Goal: Task Accomplishment & Management: Manage account settings

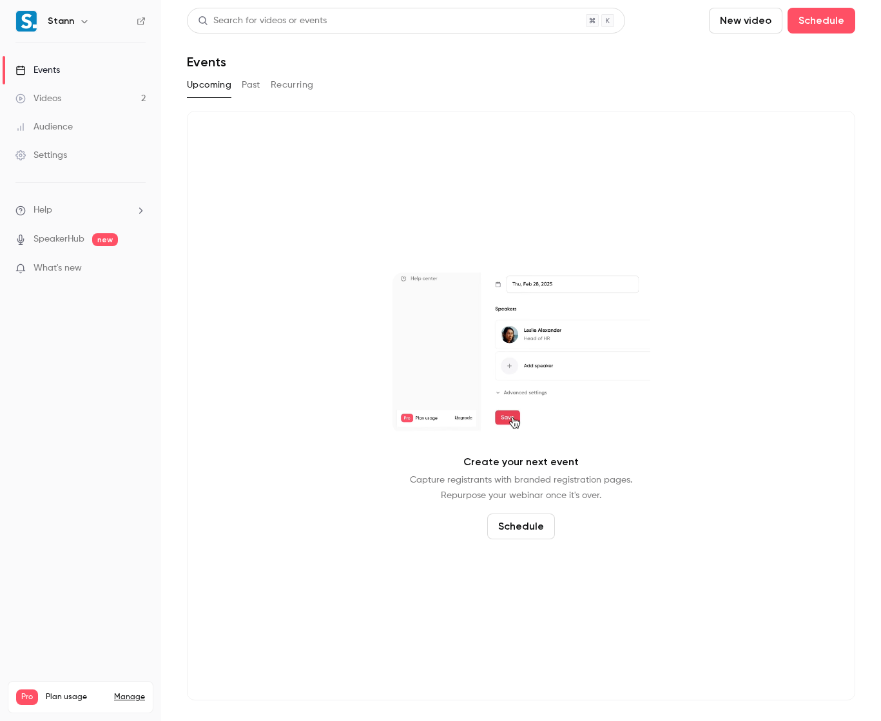
click at [247, 84] on button "Past" at bounding box center [251, 85] width 19 height 21
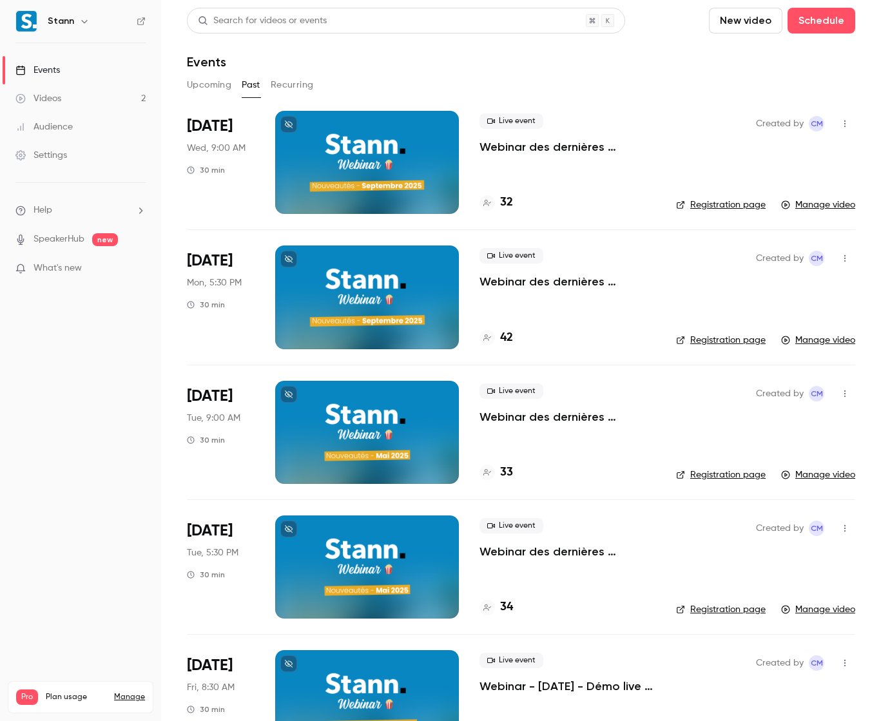
click at [389, 261] on div at bounding box center [367, 296] width 184 height 103
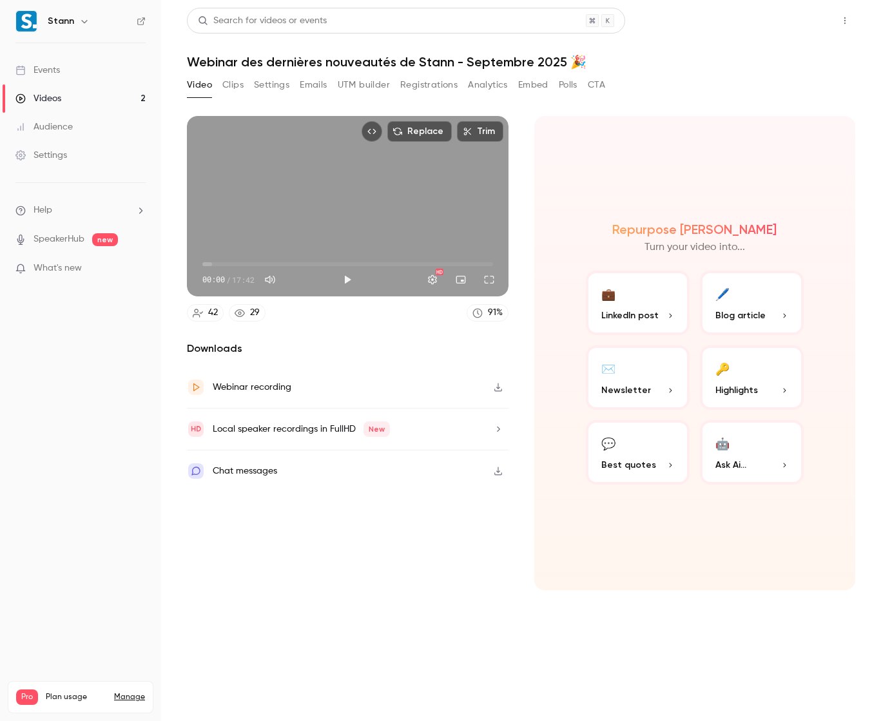
click at [805, 12] on button "Share" at bounding box center [798, 21] width 51 height 26
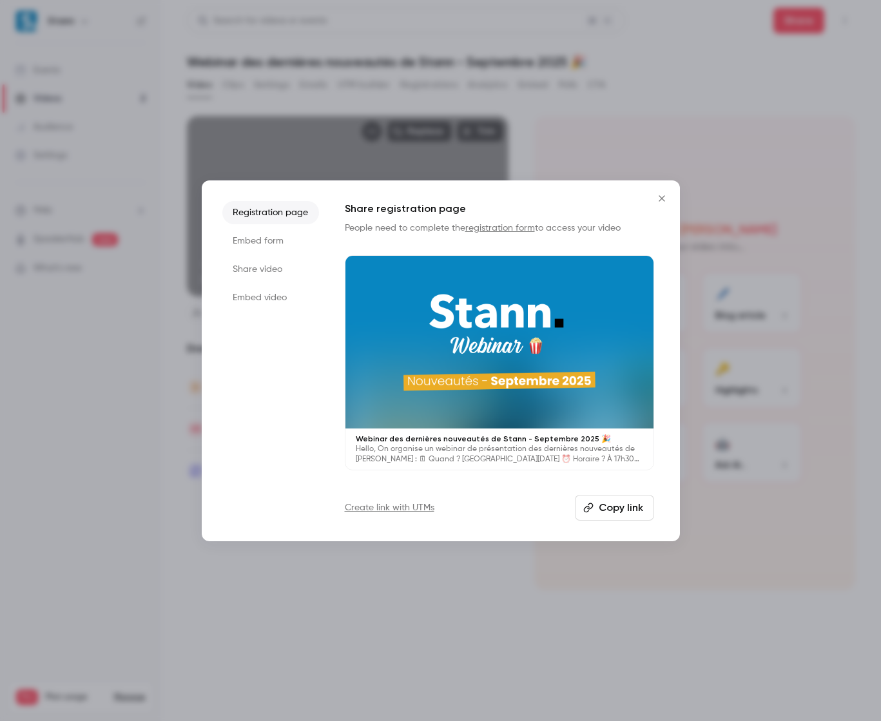
click at [628, 499] on button "Copy link" at bounding box center [614, 508] width 79 height 26
click at [655, 193] on icon "Close" at bounding box center [661, 198] width 15 height 10
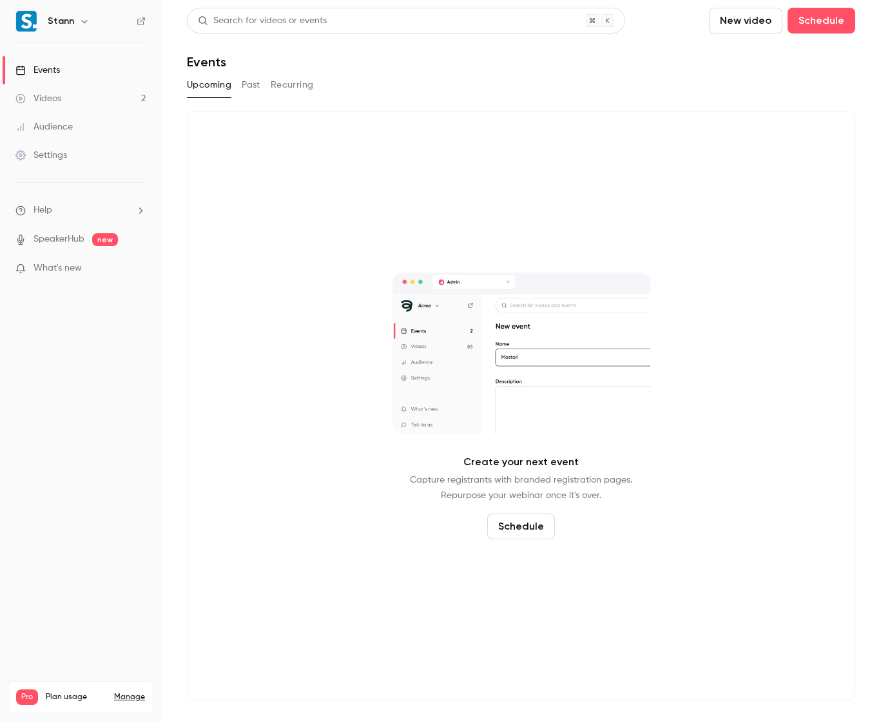
click at [294, 235] on div "Create your next event Capture registrants with branded registration pages. Rep…" at bounding box center [521, 406] width 668 height 590
click at [242, 80] on button "Past" at bounding box center [251, 85] width 19 height 21
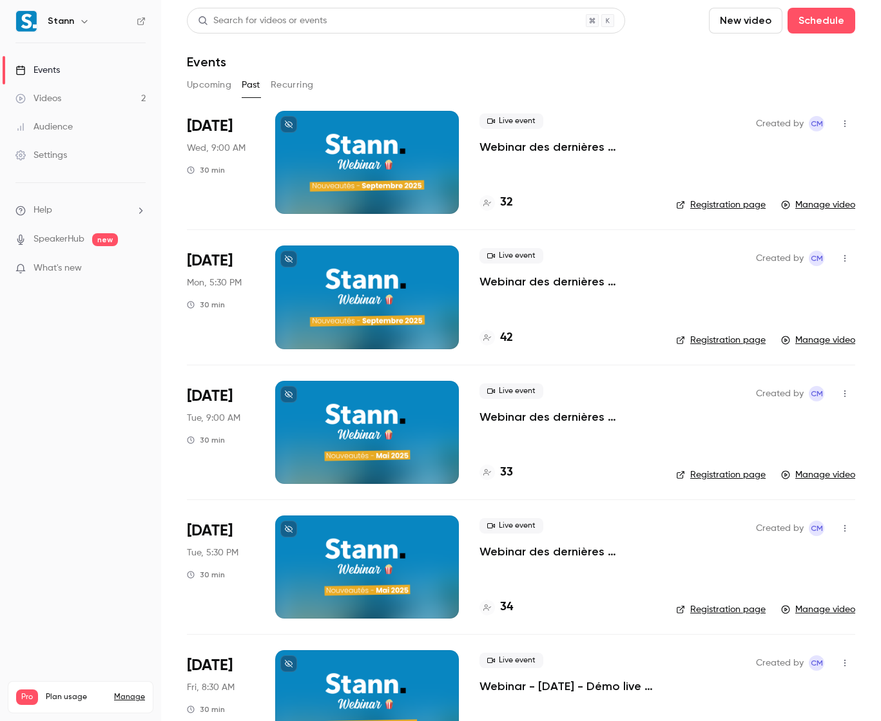
click at [833, 341] on link "Manage video" at bounding box center [818, 340] width 74 height 13
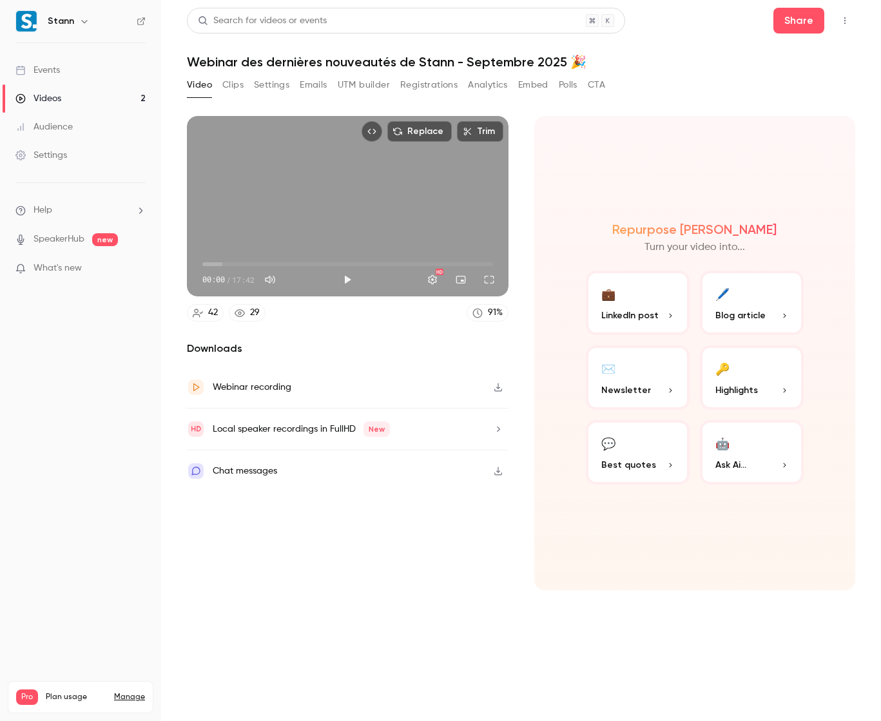
click at [836, 26] on button "Top Bar Actions" at bounding box center [844, 20] width 21 height 21
click at [628, 89] on div at bounding box center [440, 360] width 881 height 721
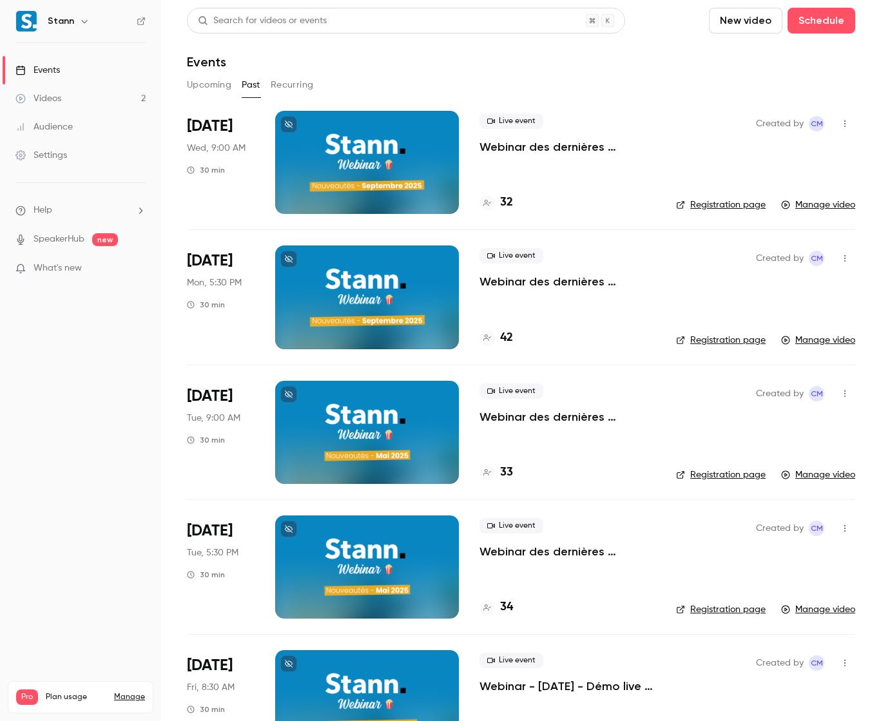
click at [834, 257] on button "button" at bounding box center [844, 258] width 21 height 21
click at [758, 292] on div "Share" at bounding box center [785, 291] width 98 height 13
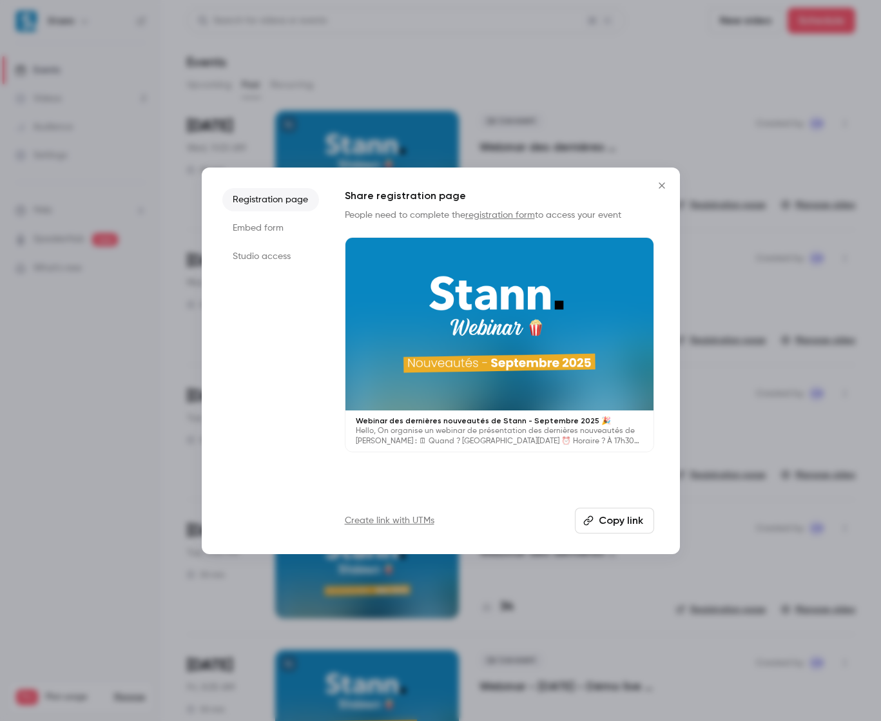
click at [274, 233] on li "Embed form" at bounding box center [270, 227] width 97 height 23
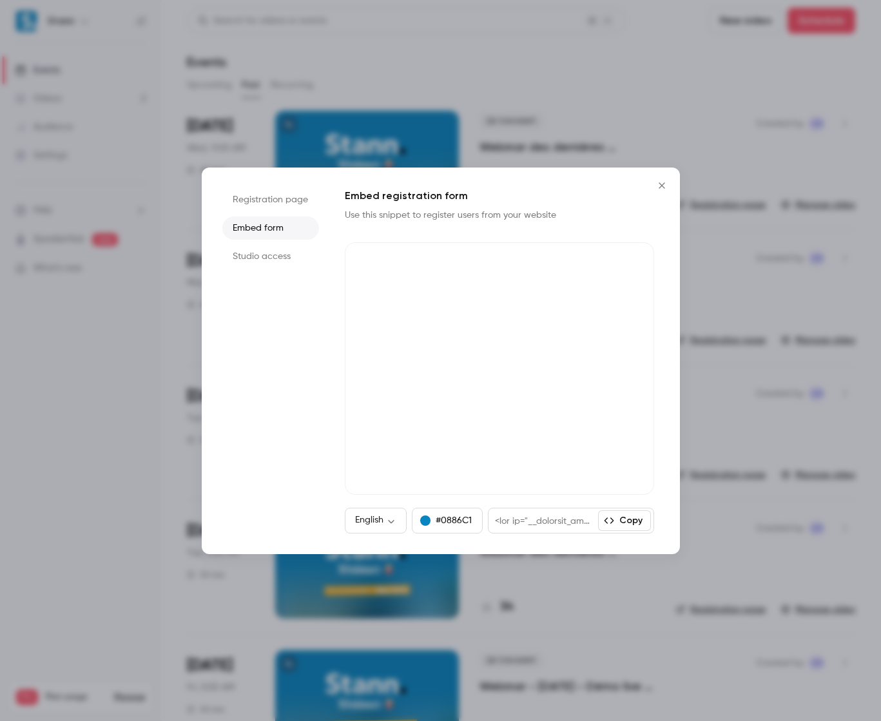
click at [275, 248] on li "Studio access" at bounding box center [270, 256] width 97 height 23
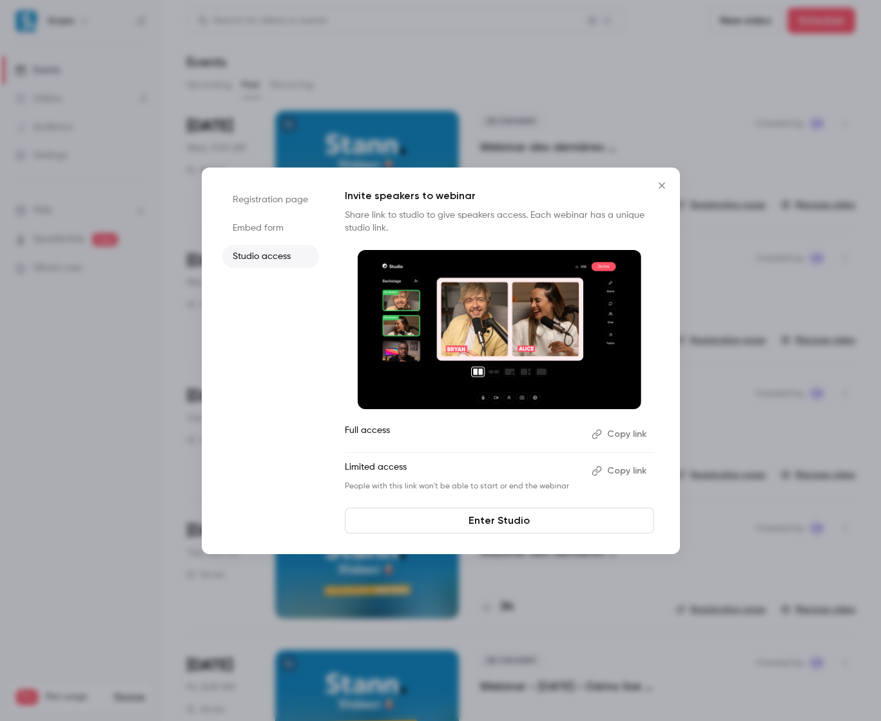
click at [271, 208] on li "Registration page" at bounding box center [270, 199] width 97 height 23
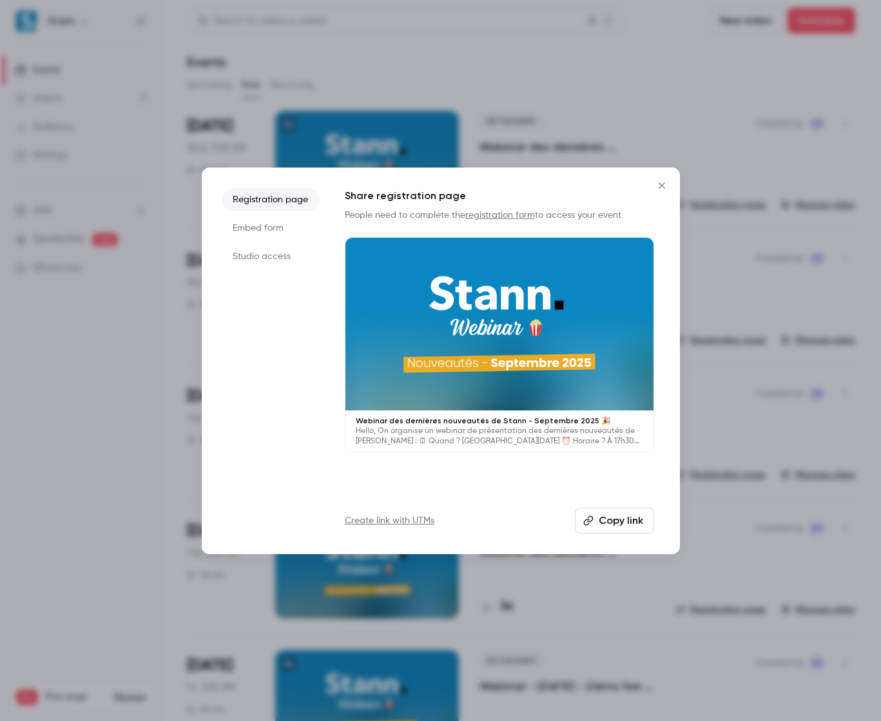
click at [657, 183] on icon "Close" at bounding box center [661, 185] width 15 height 10
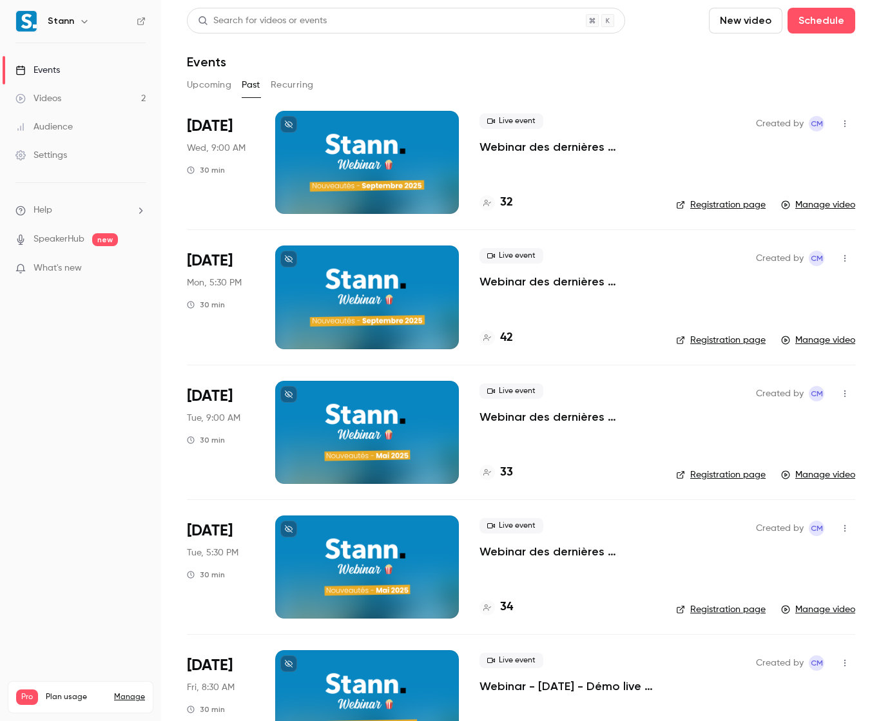
click at [656, 285] on li "Sep 8 Mon, 5:30 PM 30 min Live event Webinar des dernières nouveautés de Stann …" at bounding box center [521, 296] width 668 height 135
click at [420, 285] on div at bounding box center [367, 296] width 184 height 103
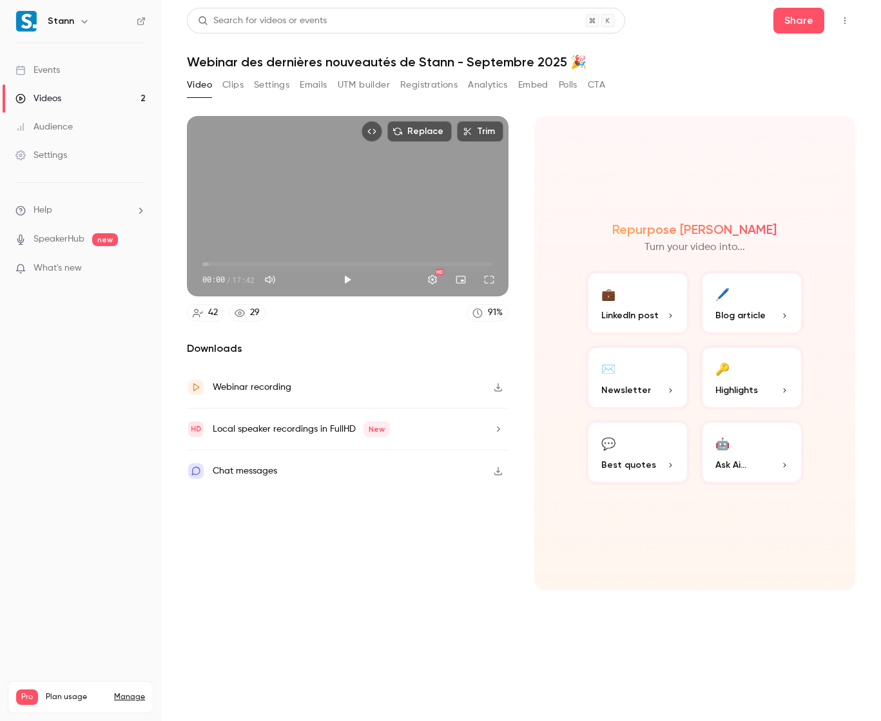
click at [499, 384] on icon "button" at bounding box center [498, 387] width 10 height 9
click at [369, 526] on div "Downloads Webinar recording Local speaker recordings in FullHD New Chat messages" at bounding box center [348, 465] width 322 height 249
click at [209, 81] on button "Video" at bounding box center [199, 85] width 25 height 21
click at [858, 17] on main "Search for videos or events Share Webinar des dernières nouveautés de Stann - S…" at bounding box center [521, 360] width 720 height 721
click at [848, 17] on icon "Top Bar Actions" at bounding box center [845, 20] width 10 height 9
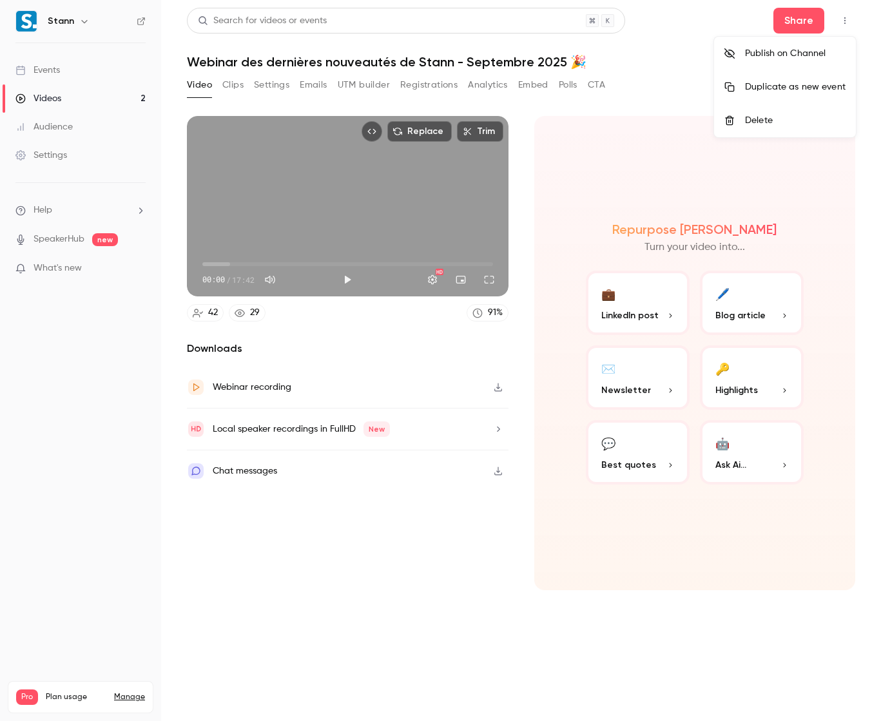
click at [680, 36] on div at bounding box center [440, 360] width 881 height 721
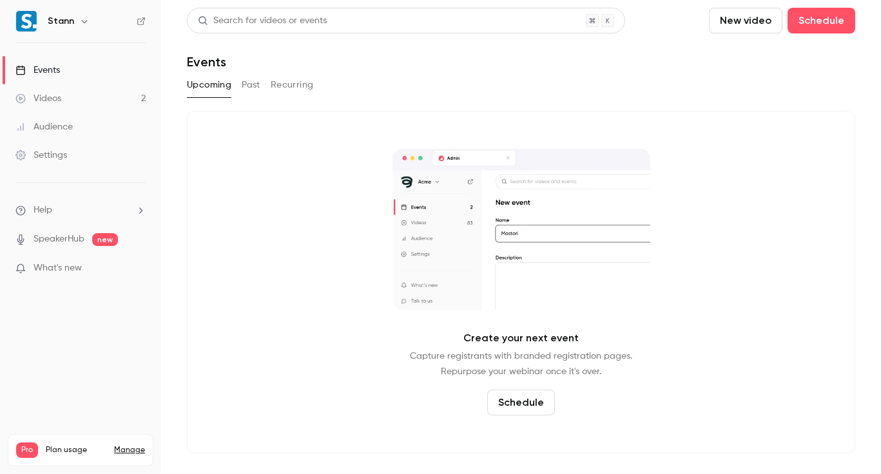
click at [239, 91] on div "Upcoming Past Recurring" at bounding box center [521, 85] width 668 height 21
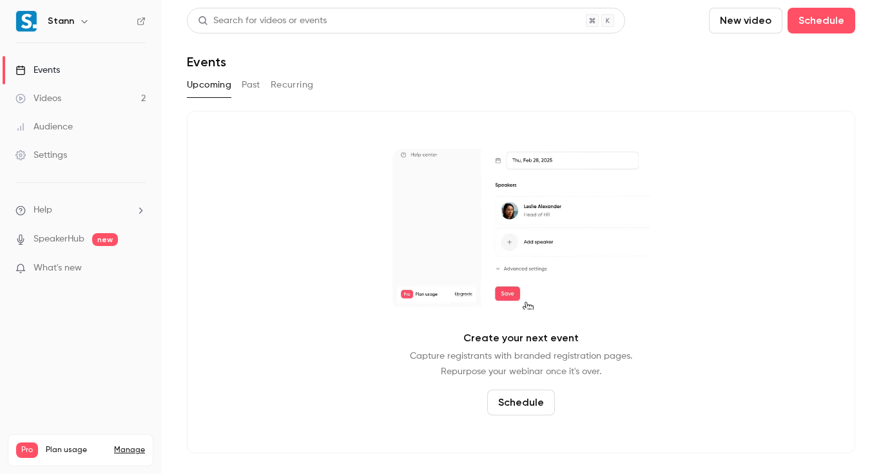
click at [253, 84] on button "Past" at bounding box center [251, 85] width 19 height 21
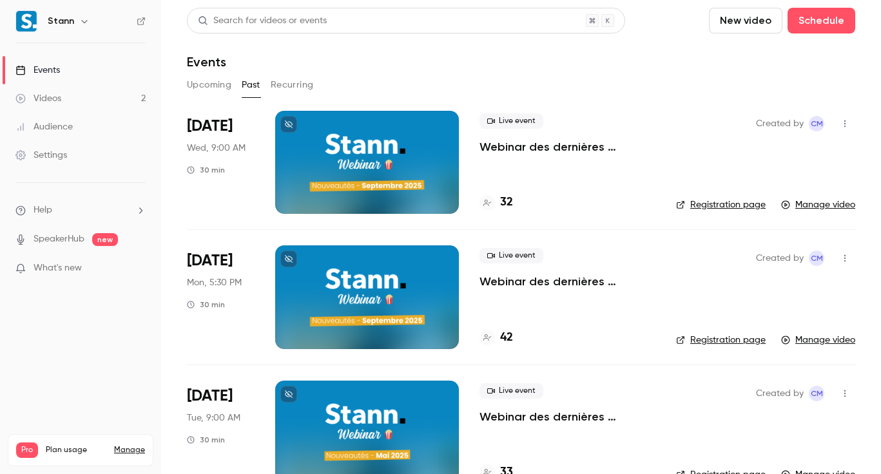
click at [816, 201] on link "Manage video" at bounding box center [818, 204] width 74 height 13
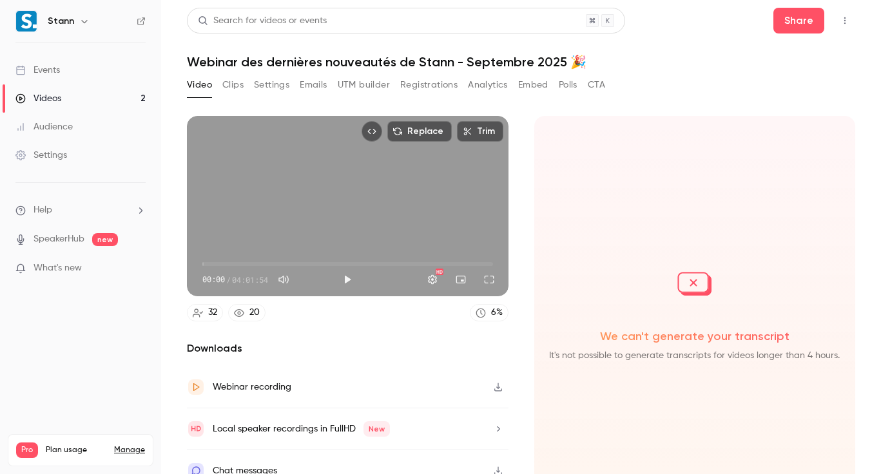
click at [840, 18] on icon "Top Bar Actions" at bounding box center [845, 20] width 10 height 9
click at [681, 90] on div at bounding box center [440, 237] width 881 height 474
click at [231, 81] on button "Clips" at bounding box center [232, 85] width 21 height 21
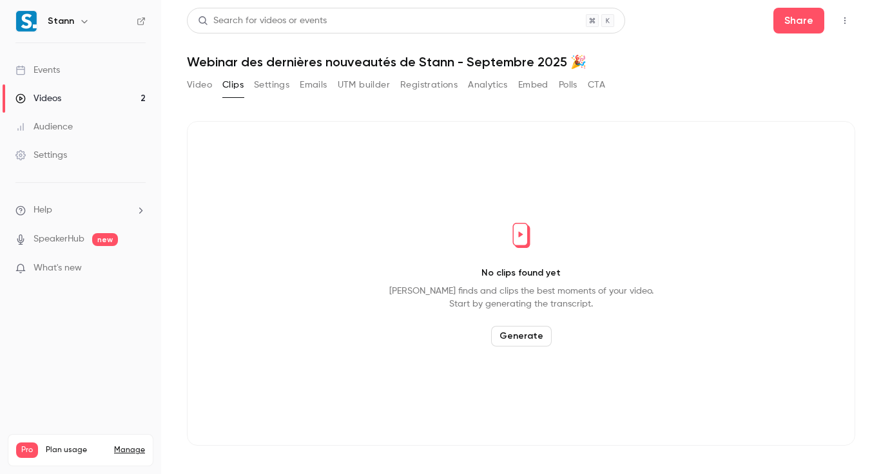
click at [283, 81] on button "Settings" at bounding box center [271, 85] width 35 height 21
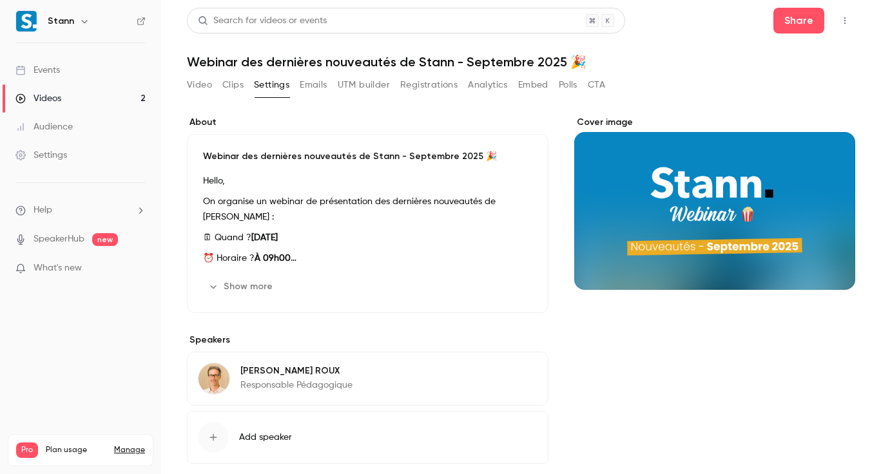
click at [316, 82] on button "Emails" at bounding box center [313, 85] width 27 height 21
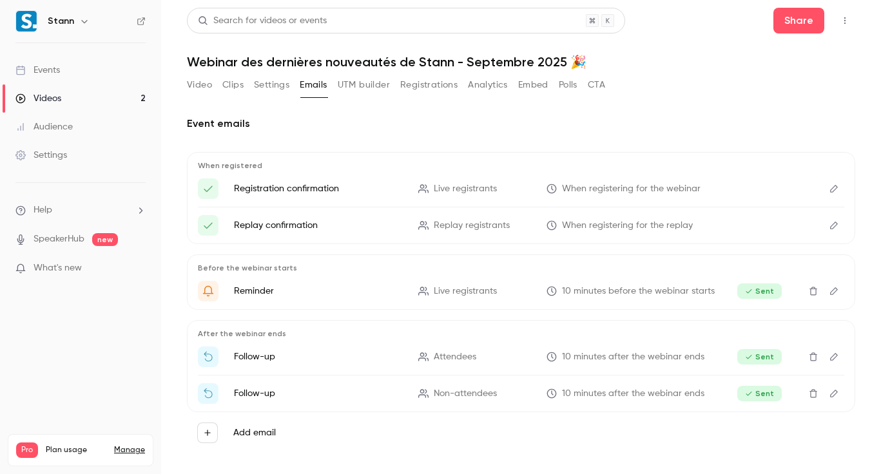
click at [345, 82] on button "UTM builder" at bounding box center [364, 85] width 52 height 21
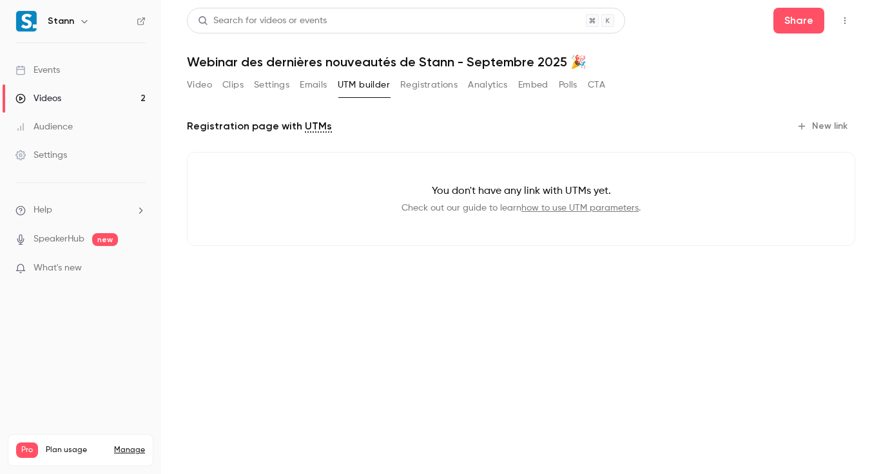
click at [396, 84] on div "Video Clips Settings Emails UTM builder Registrations Analytics Embed Polls CTA" at bounding box center [396, 85] width 418 height 21
click at [414, 84] on button "Registrations" at bounding box center [428, 85] width 57 height 21
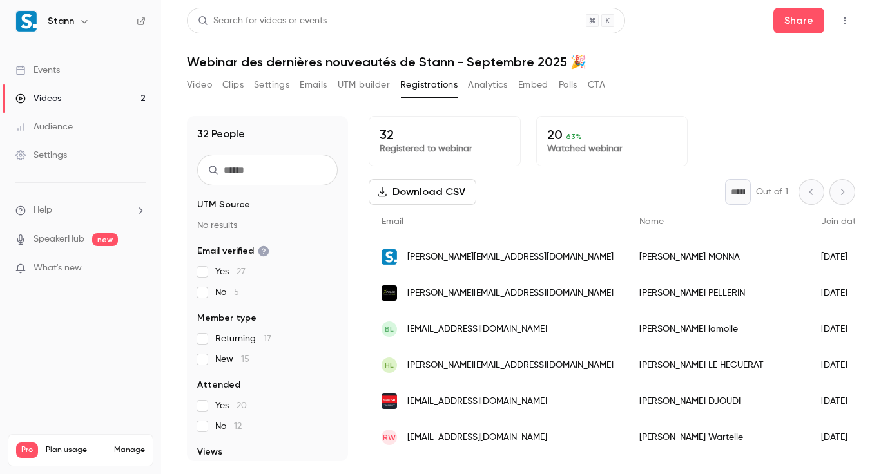
click at [499, 81] on button "Analytics" at bounding box center [488, 85] width 40 height 21
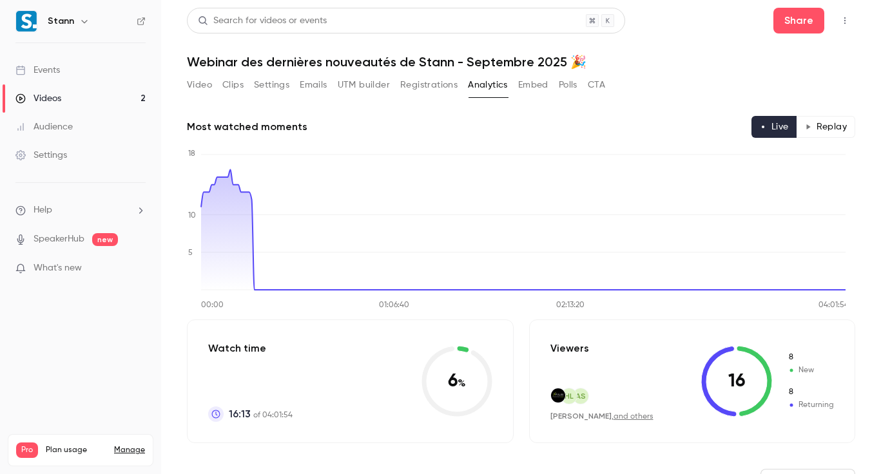
click at [532, 90] on button "Embed" at bounding box center [533, 85] width 30 height 21
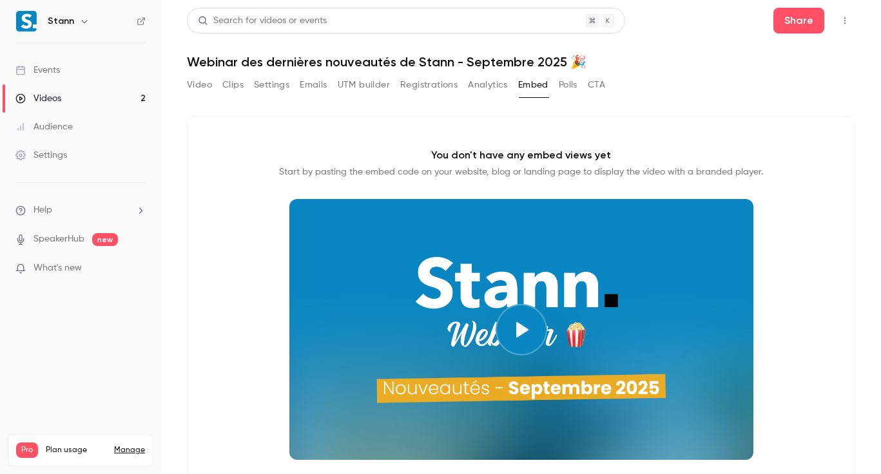
click at [568, 84] on button "Polls" at bounding box center [568, 85] width 19 height 21
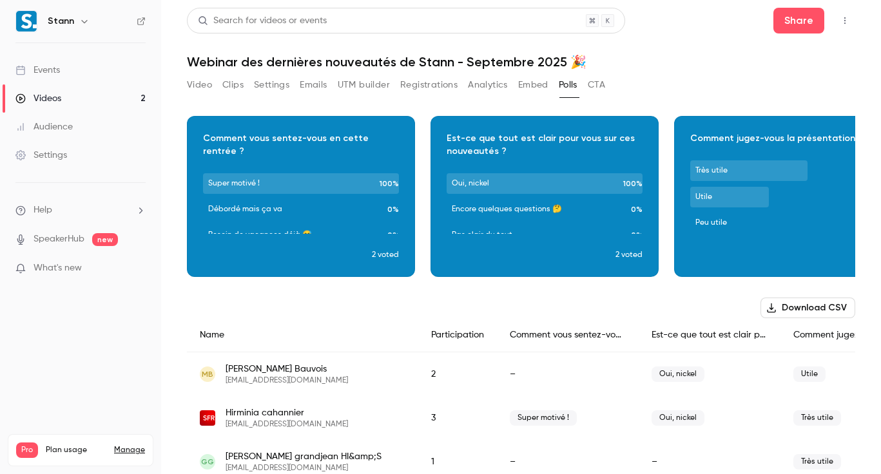
click at [539, 81] on button "Embed" at bounding box center [533, 85] width 30 height 21
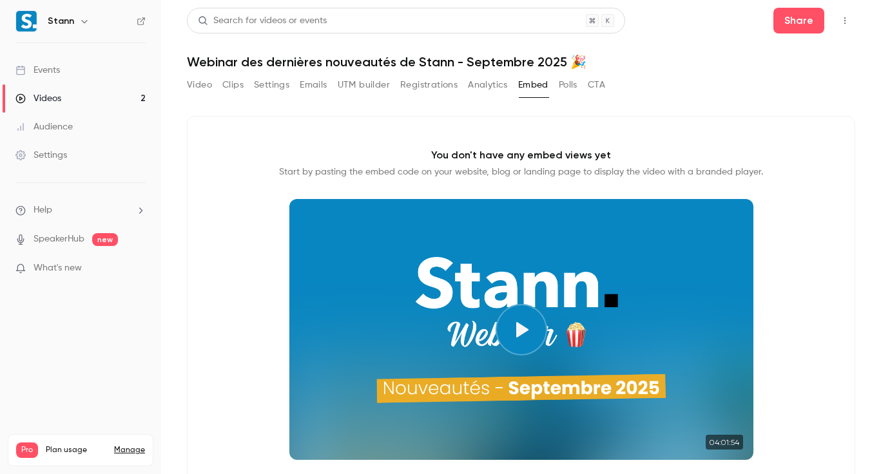
click at [569, 78] on button "Polls" at bounding box center [568, 85] width 19 height 21
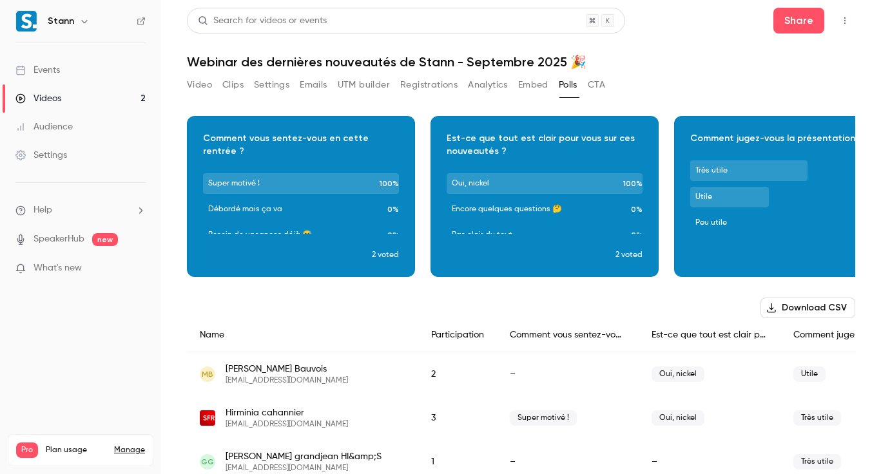
click at [595, 82] on button "CTA" at bounding box center [596, 85] width 17 height 21
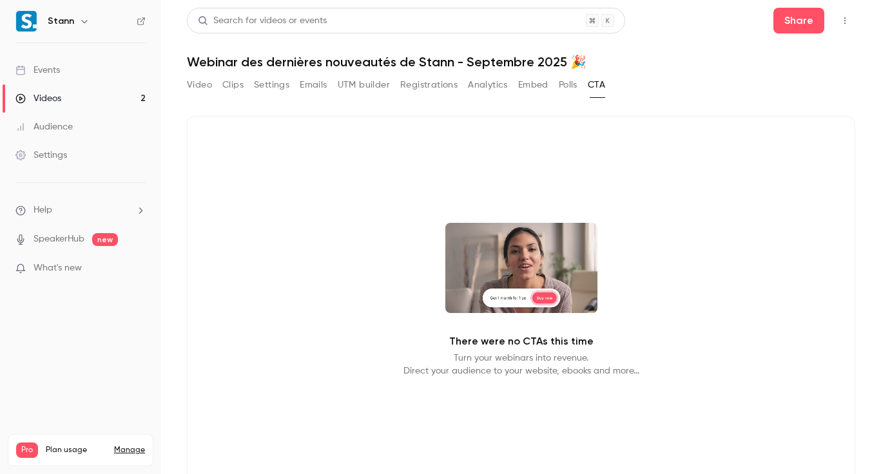
click at [193, 75] on button "Video" at bounding box center [199, 85] width 25 height 21
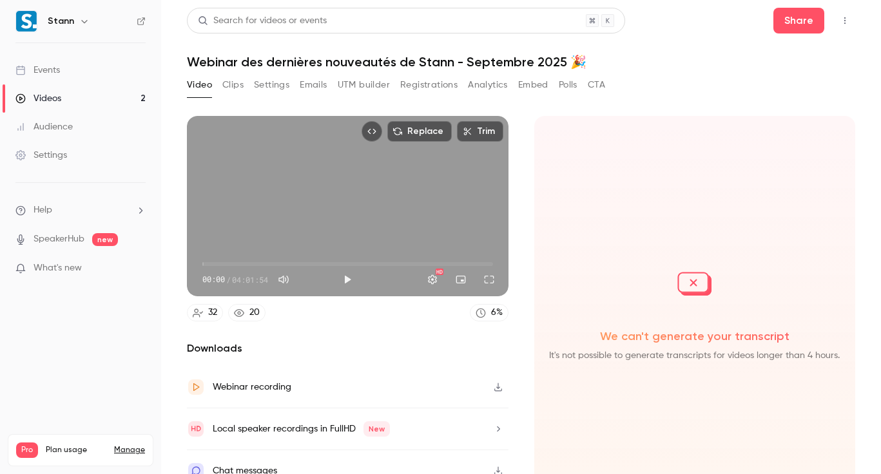
click at [840, 22] on icon "Top Bar Actions" at bounding box center [845, 20] width 10 height 9
click at [761, 111] on li "Delete" at bounding box center [775, 121] width 142 height 34
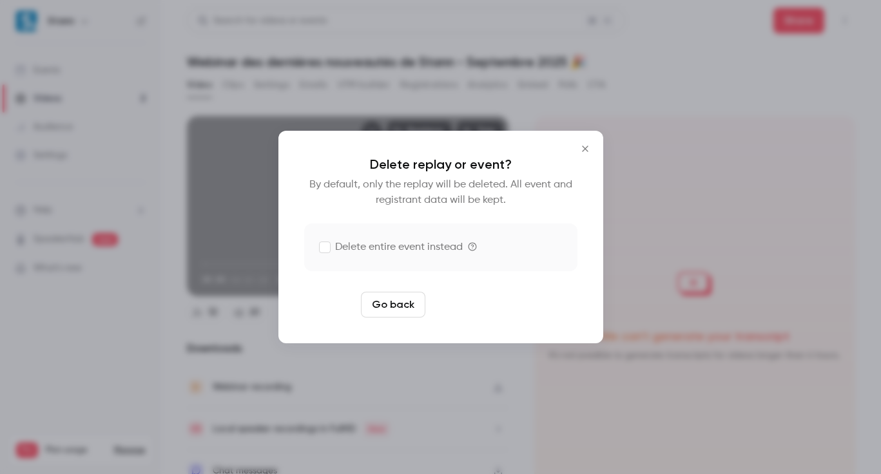
click at [482, 302] on button "Delete replay" at bounding box center [475, 305] width 90 height 26
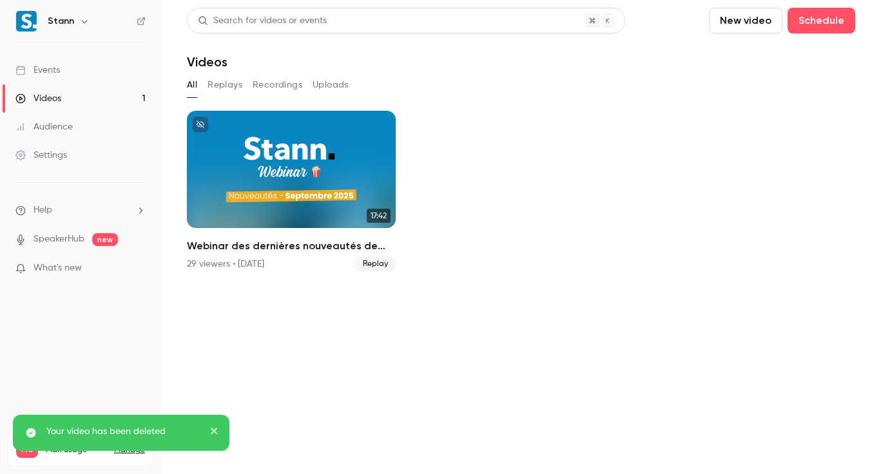
click at [101, 98] on link "Videos 1" at bounding box center [80, 98] width 161 height 28
click at [102, 59] on link "Events" at bounding box center [80, 70] width 161 height 28
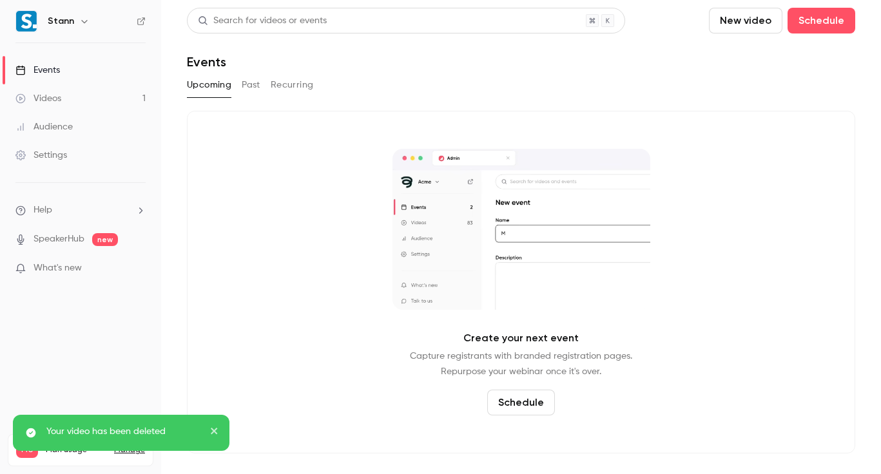
click at [239, 88] on div "Upcoming Past Recurring" at bounding box center [521, 85] width 668 height 21
click at [247, 88] on button "Past" at bounding box center [251, 85] width 19 height 21
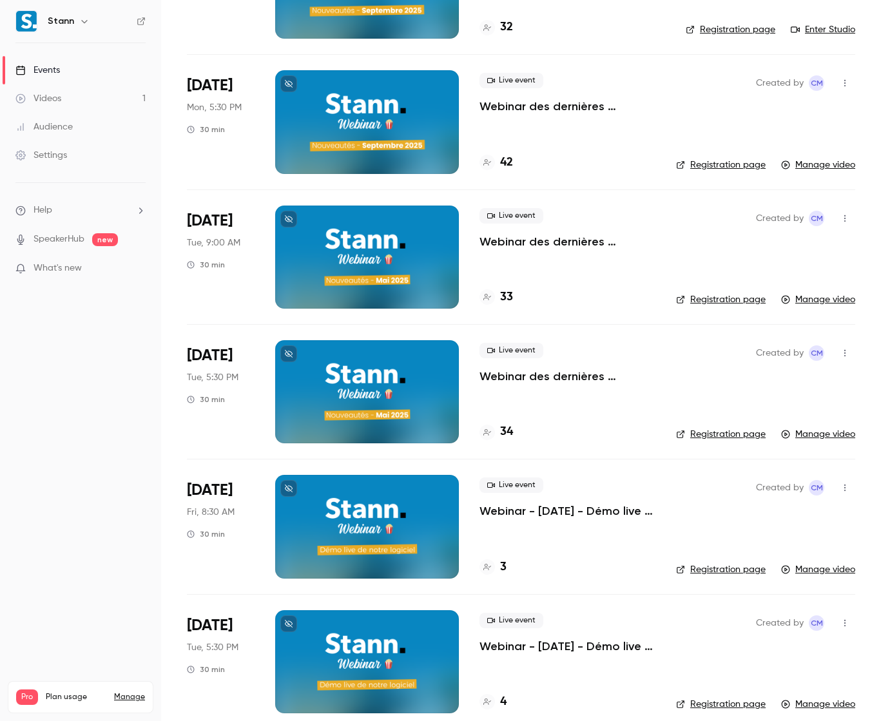
scroll to position [175, 0]
